Goal: Information Seeking & Learning: Understand process/instructions

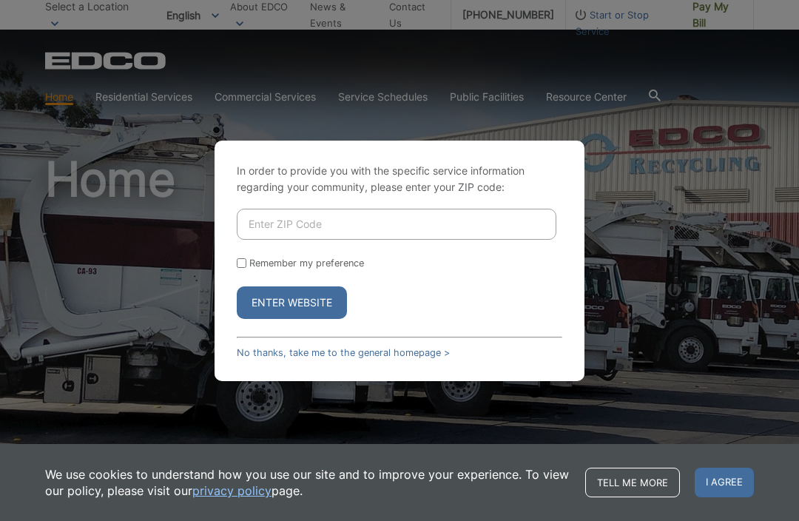
click at [260, 240] on input "Enter ZIP Code" at bounding box center [397, 224] width 320 height 31
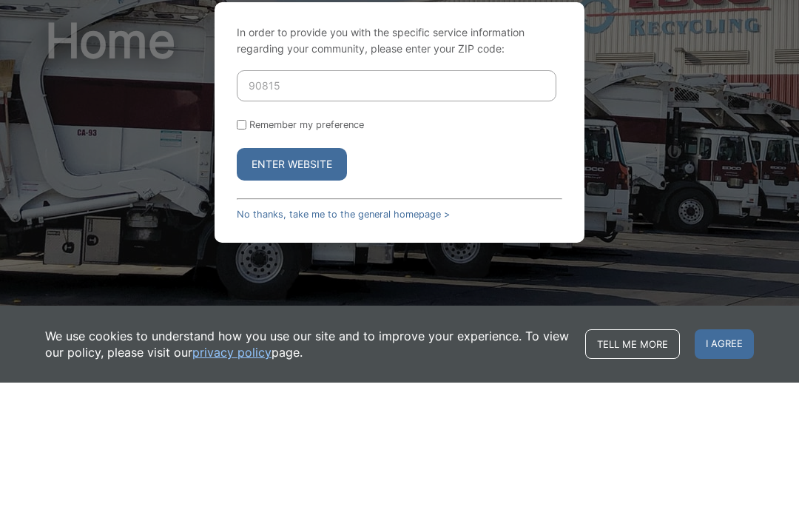
type input "90815"
click at [267, 286] on button "Enter Website" at bounding box center [292, 302] width 110 height 33
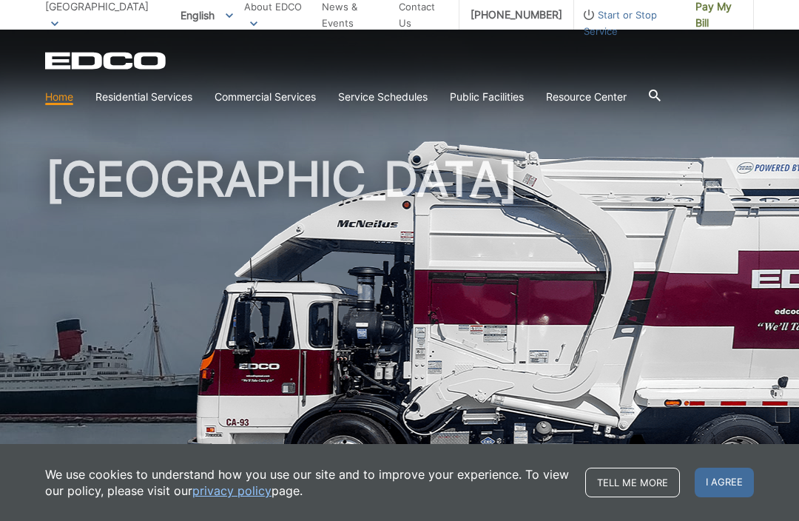
click at [365, 93] on link "Service Schedules" at bounding box center [383, 97] width 90 height 16
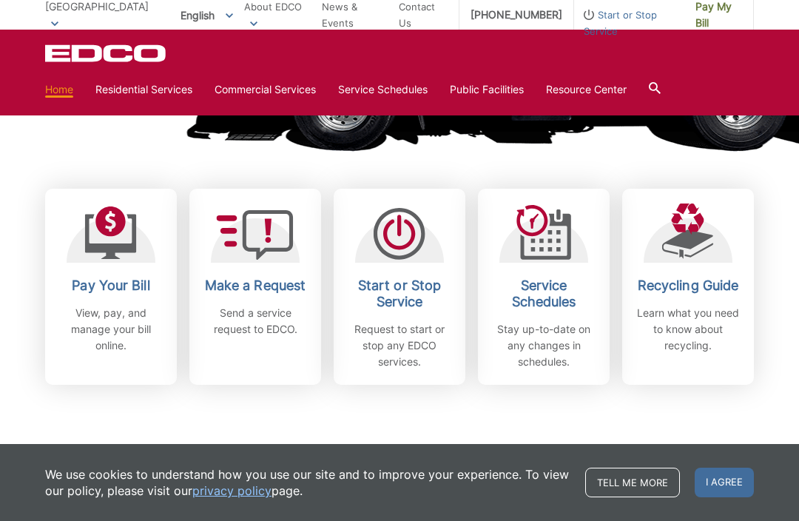
scroll to position [367, 0]
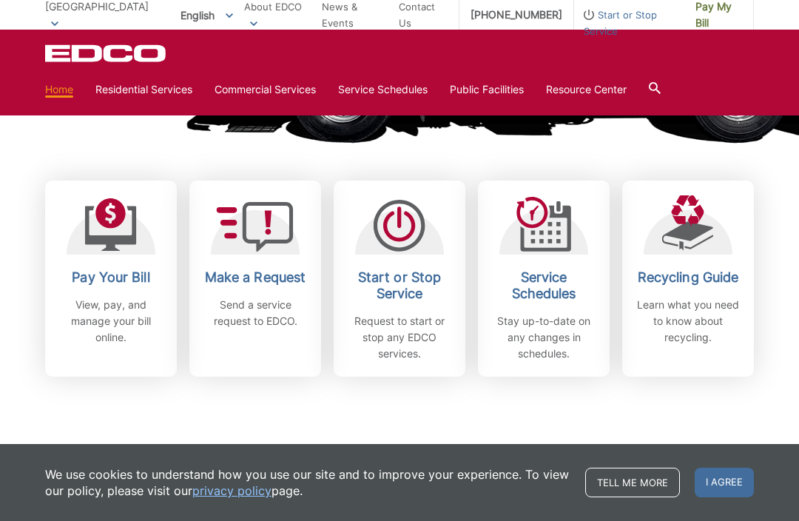
click at [680, 286] on div "Recycling Guide Learn what you need to know about recycling." at bounding box center [688, 307] width 110 height 76
